Goal: Task Accomplishment & Management: Manage account settings

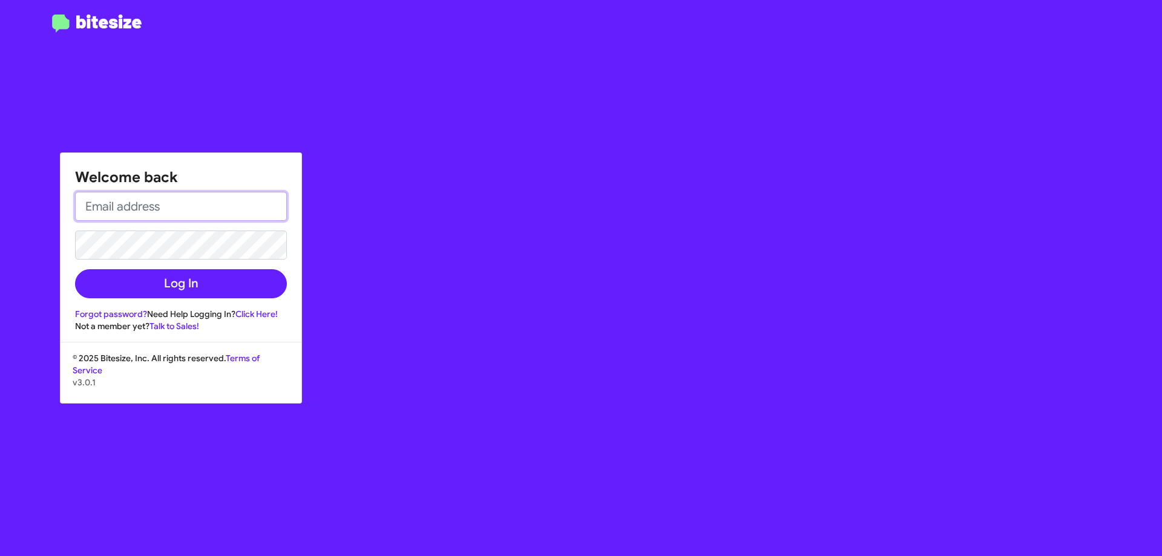
type input "[EMAIL_ADDRESS][DOMAIN_NAME]"
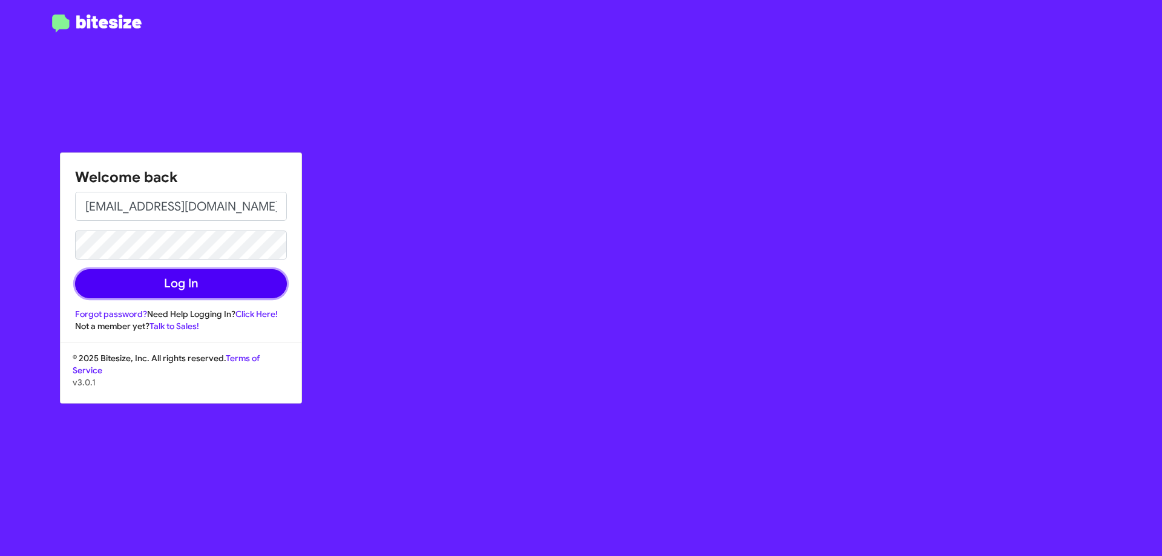
click at [247, 288] on button "Log In" at bounding box center [181, 283] width 212 height 29
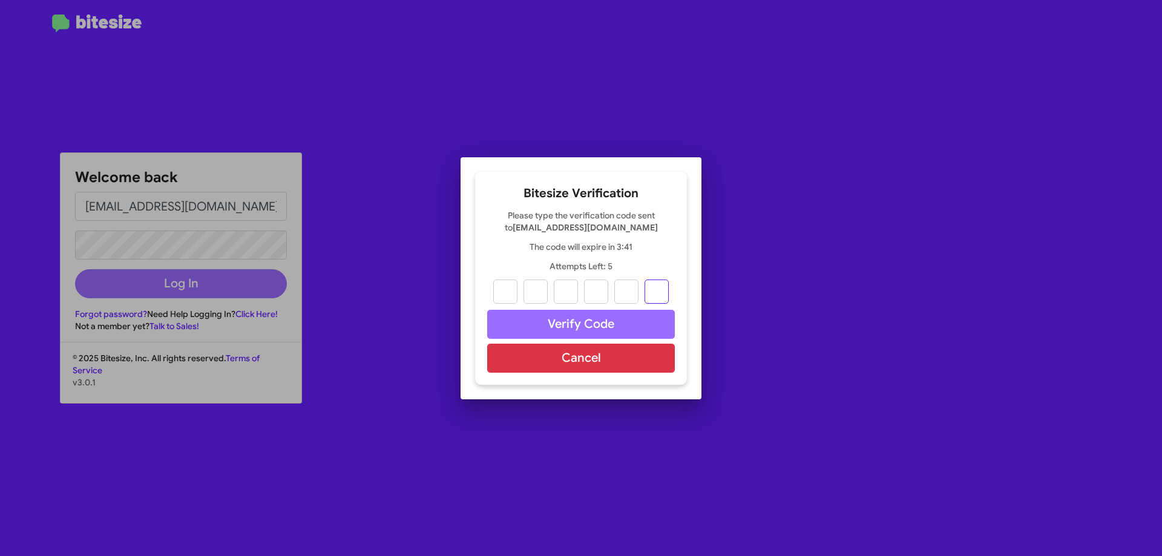
paste input "0"
type input "4"
type input "9"
type input "0"
type input "3"
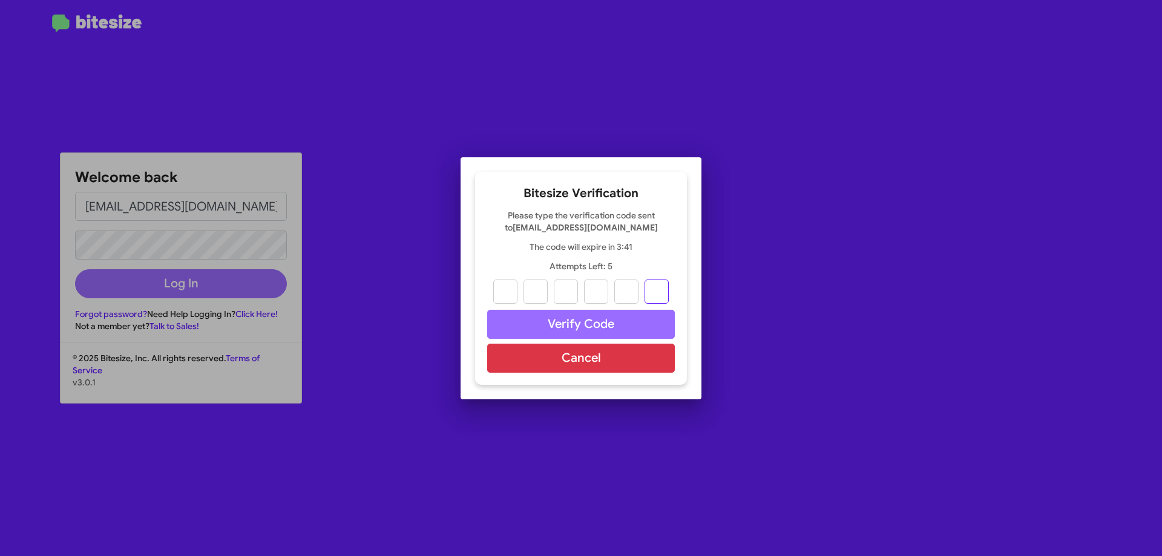
type input "9"
type input "0"
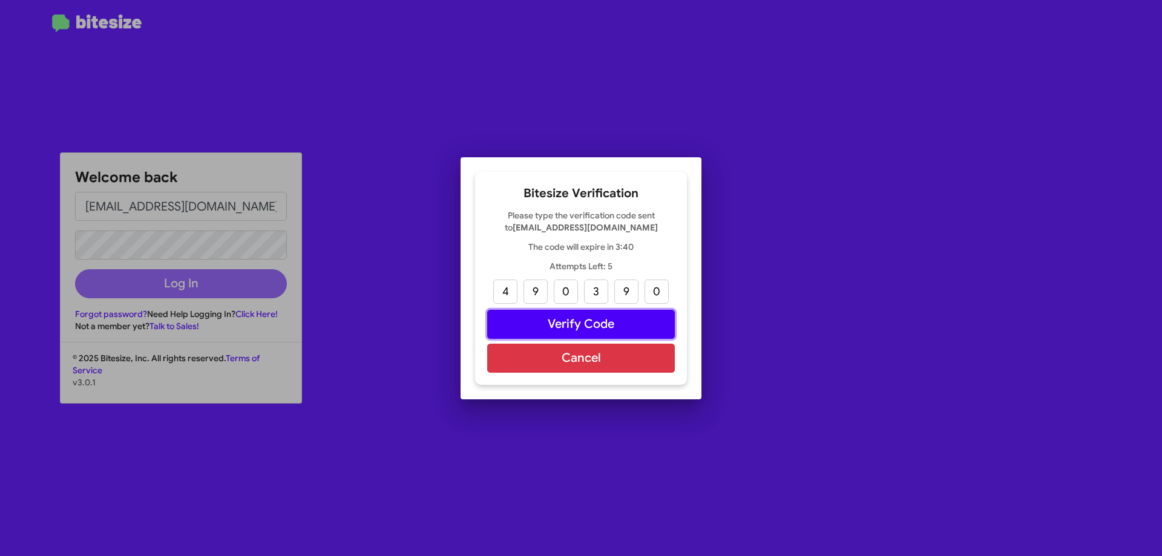
click at [596, 326] on button "Verify Code" at bounding box center [581, 324] width 188 height 29
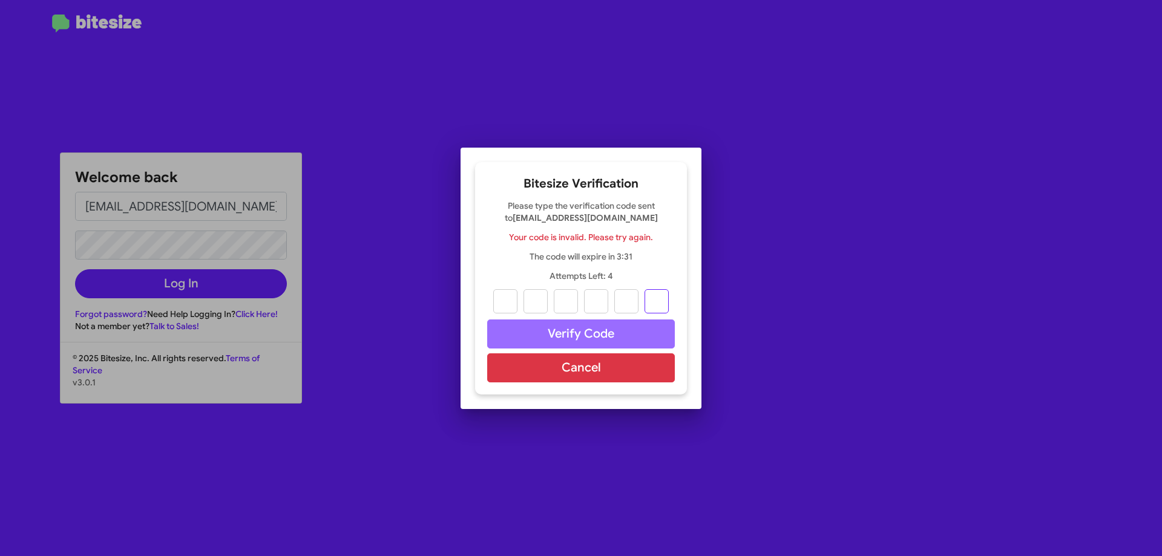
paste input "0"
type input "4"
type input "9"
type input "0"
type input "3"
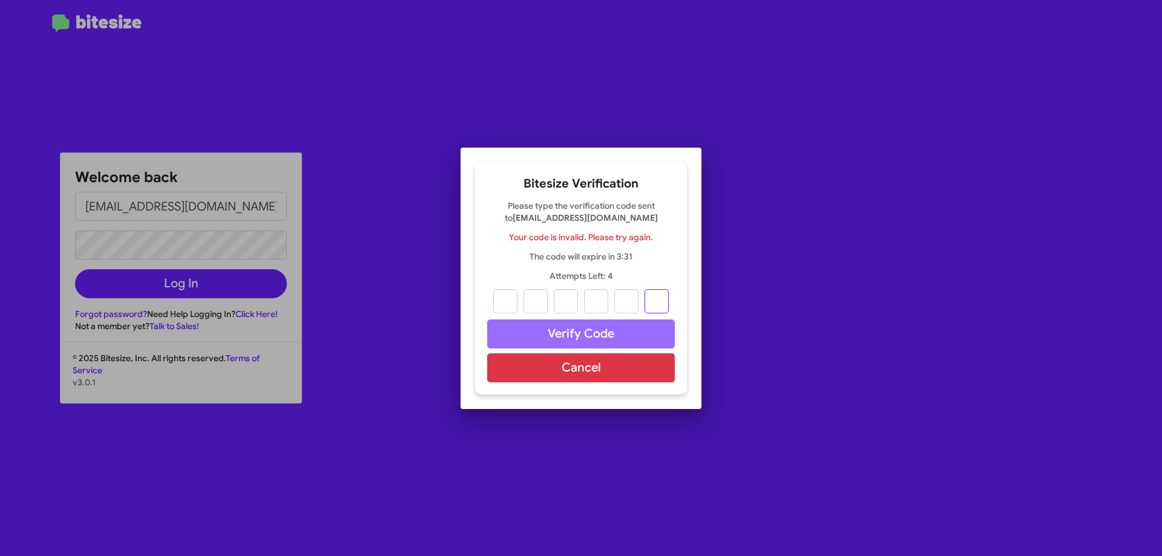
type input "9"
type input "0"
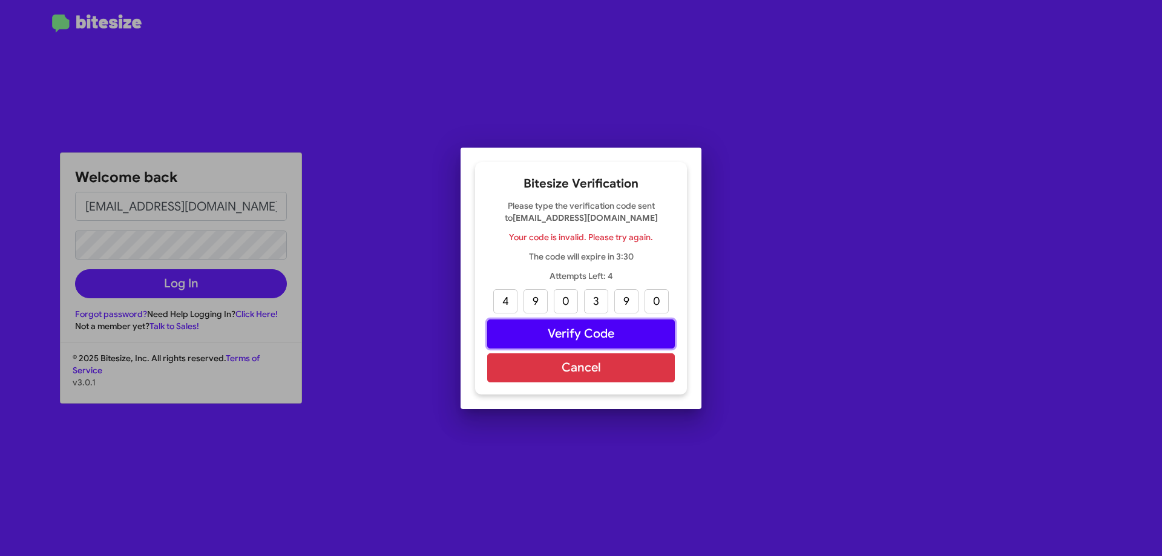
click at [598, 333] on button "Verify Code" at bounding box center [581, 334] width 188 height 29
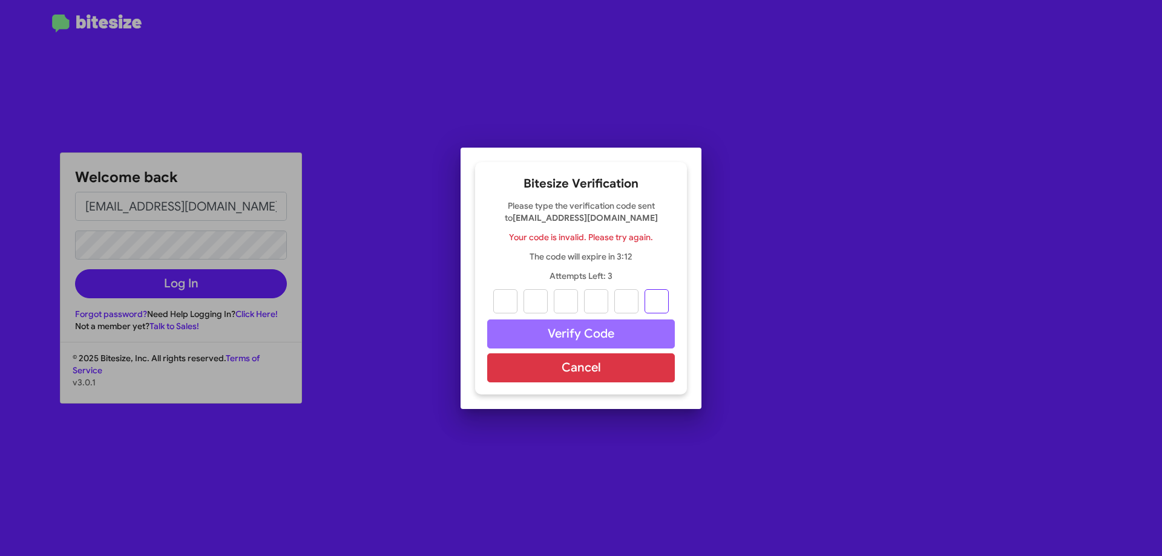
paste input "0"
type input "4"
type input "9"
type input "0"
type input "3"
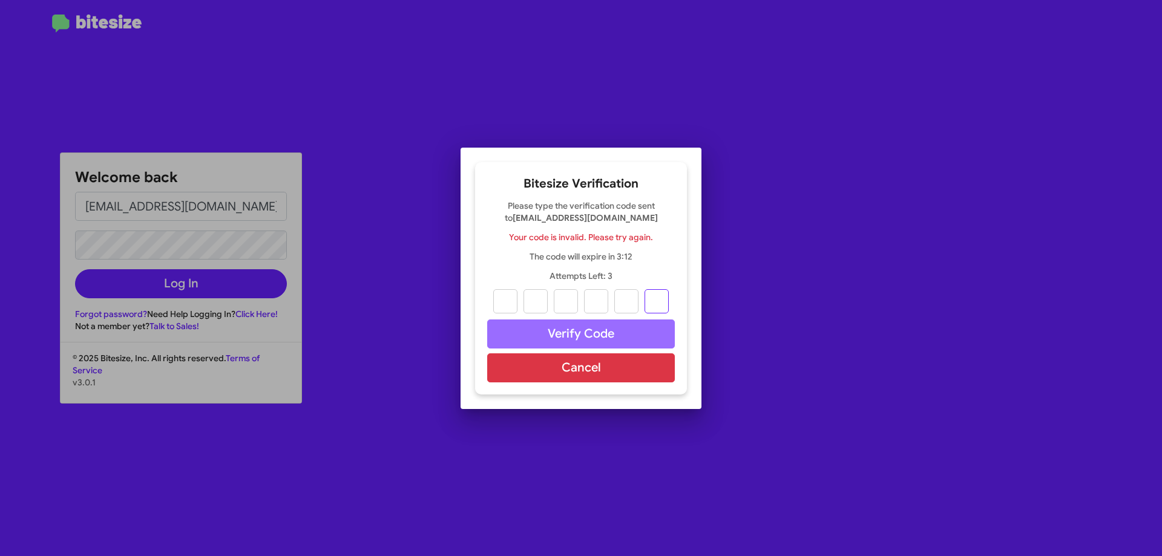
type input "9"
type input "0"
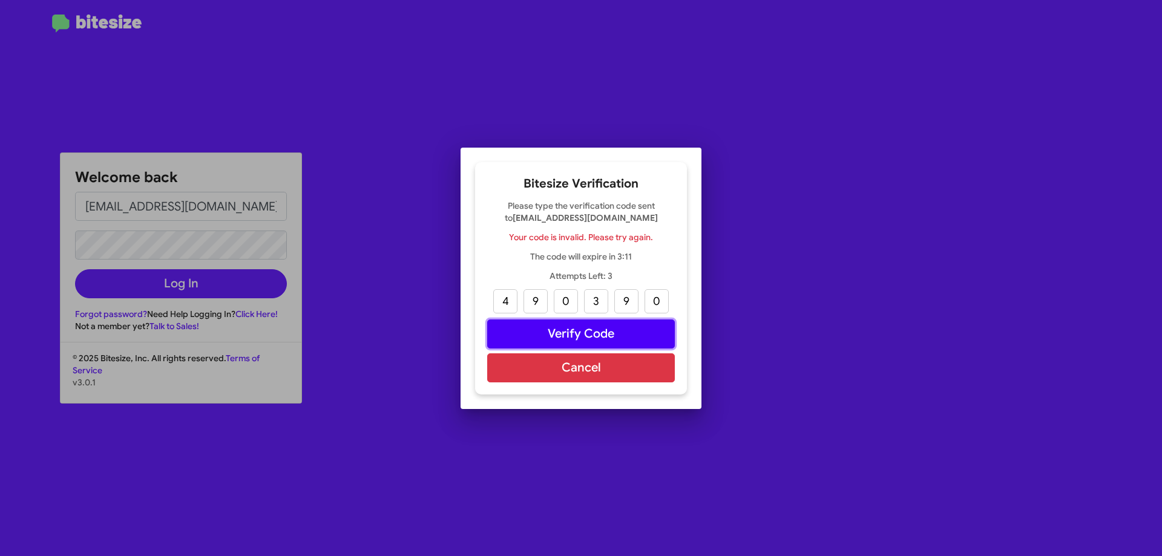
click at [581, 335] on button "Verify Code" at bounding box center [581, 334] width 188 height 29
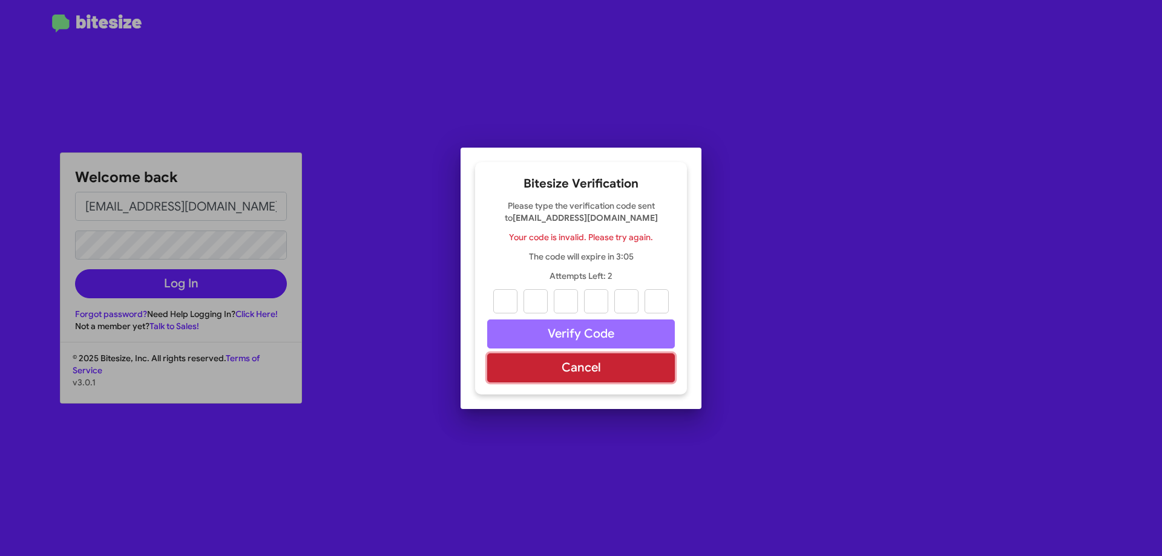
click at [558, 375] on button "Cancel" at bounding box center [581, 368] width 188 height 29
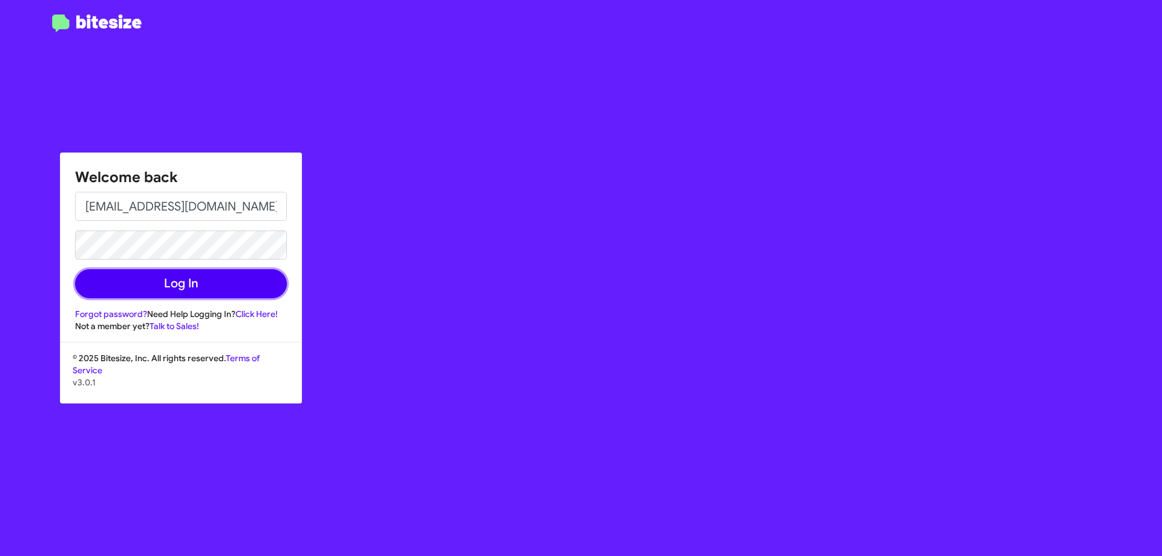
click at [196, 287] on button "Log In" at bounding box center [181, 283] width 212 height 29
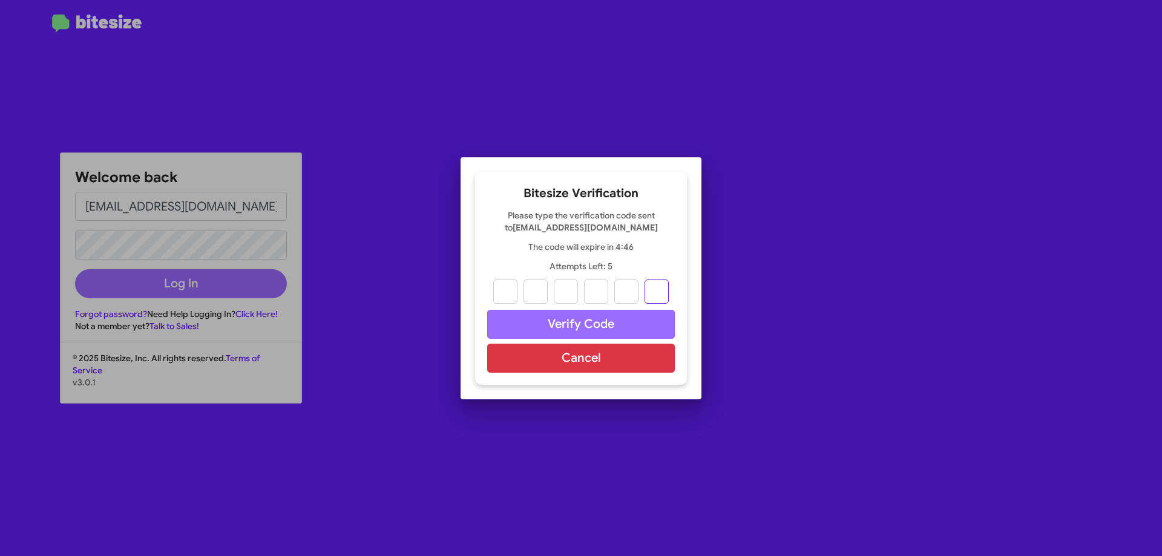
paste input "3"
type input "3"
type input "2"
type input "5"
type input "1"
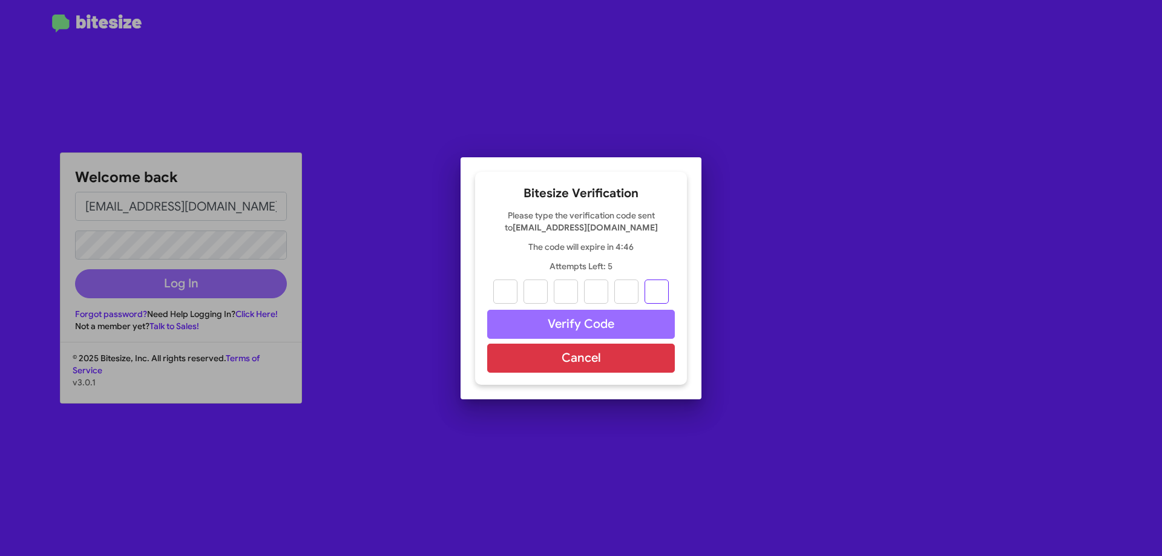
type input "3"
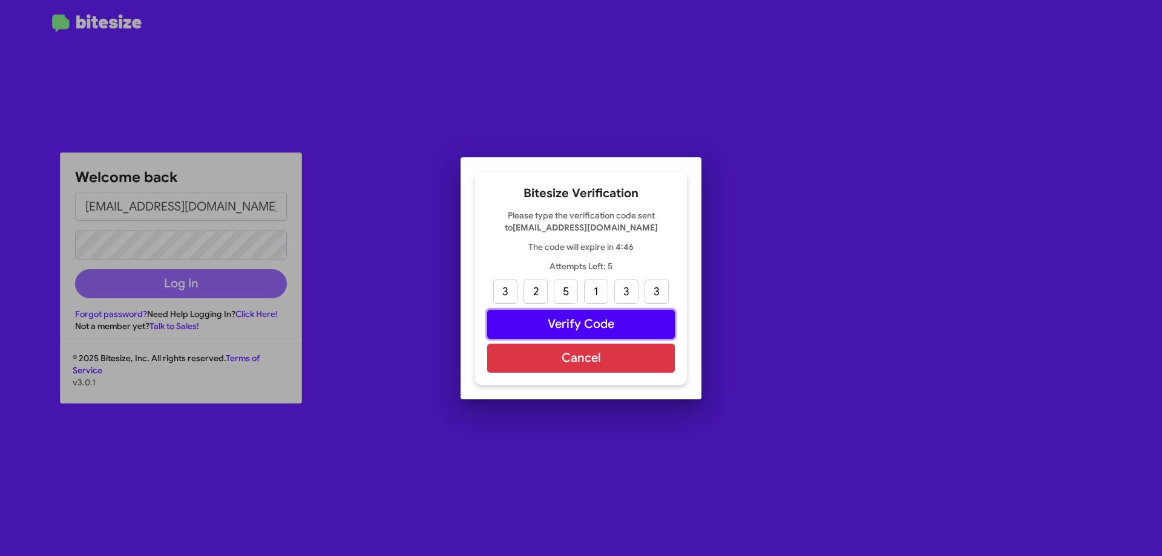
click at [607, 320] on button "Verify Code" at bounding box center [581, 324] width 188 height 29
